Goal: Navigation & Orientation: Find specific page/section

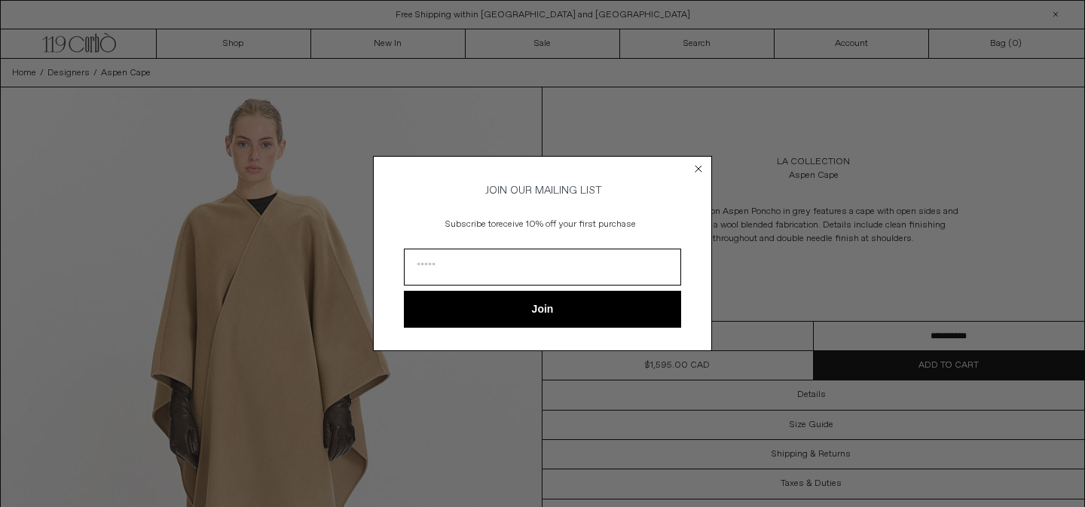
click at [697, 177] on form "JOIN OUR MAILING LIST Subscribe to receive 10% off your first purchase Join ***…" at bounding box center [542, 253] width 339 height 194
click at [697, 163] on circle "Close dialog" at bounding box center [699, 169] width 14 height 14
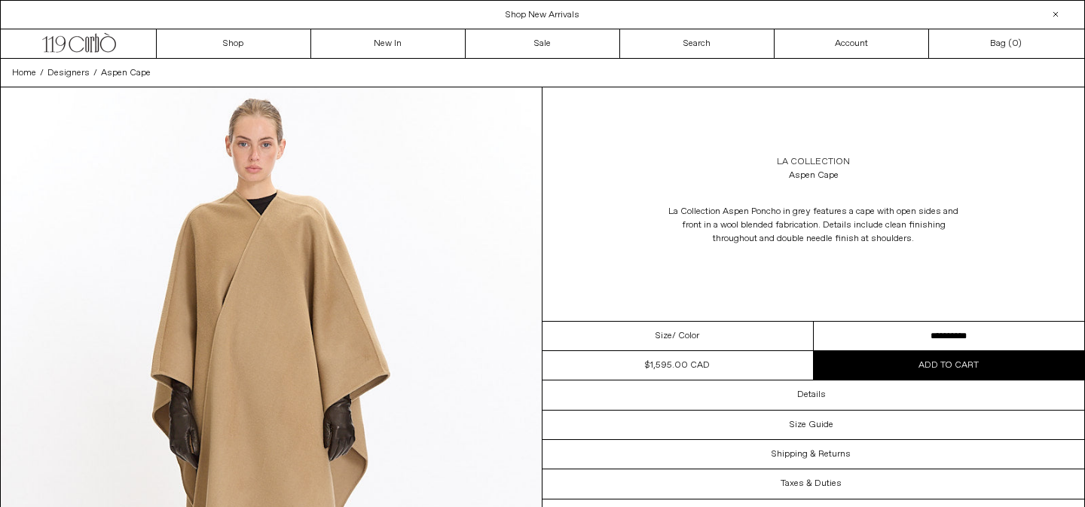
click at [794, 163] on link "La Collection" at bounding box center [813, 162] width 73 height 14
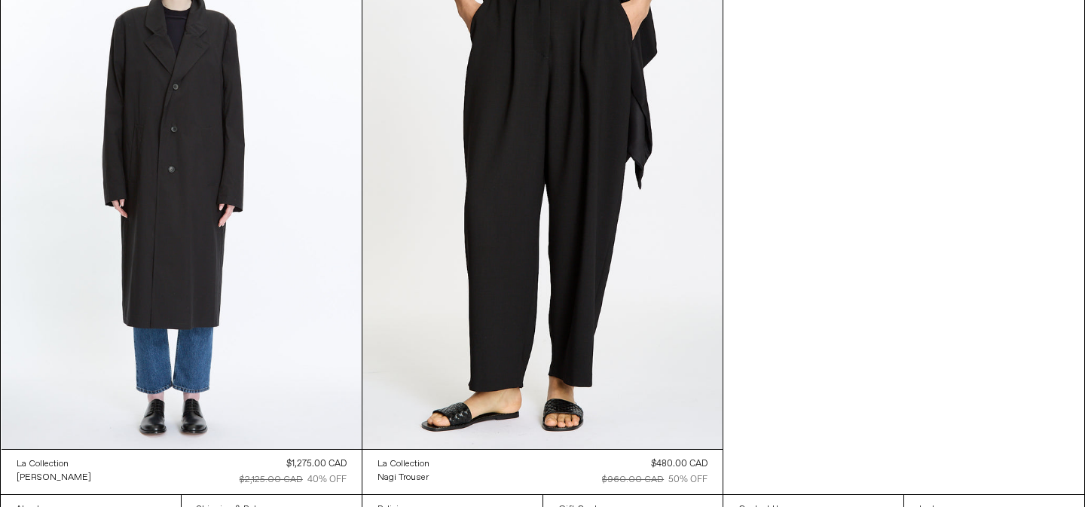
scroll to position [1981, 0]
